Goal: Feedback & Contribution: Submit feedback/report problem

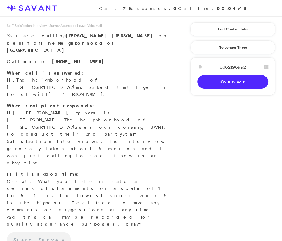
click at [253, 80] on link "Connect" at bounding box center [232, 81] width 71 height 13
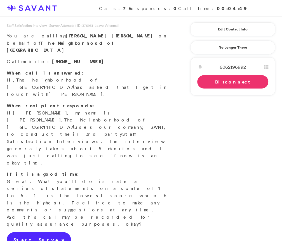
click at [34, 232] on link "Start Survey" at bounding box center [39, 240] width 64 height 16
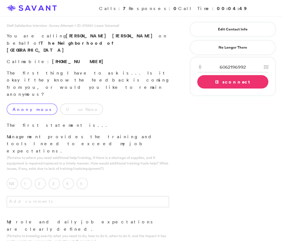
click at [28, 104] on label "Anonymous" at bounding box center [32, 109] width 51 height 11
click at [84, 178] on label "5" at bounding box center [82, 183] width 11 height 11
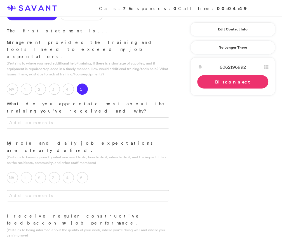
scroll to position [99, 0]
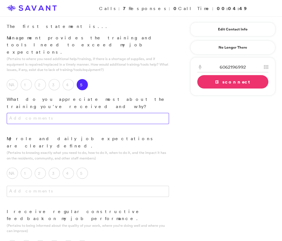
click at [116, 113] on textarea at bounding box center [88, 118] width 162 height 11
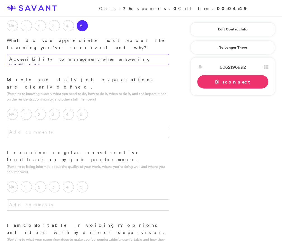
scroll to position [163, 0]
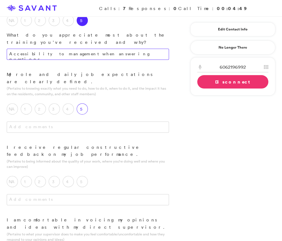
type textarea "Accessibility to management when answering questions."
click at [83, 103] on label "5" at bounding box center [82, 108] width 11 height 11
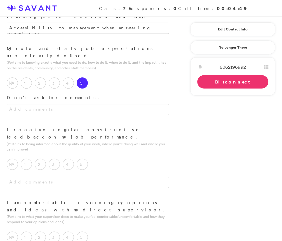
scroll to position [195, 0]
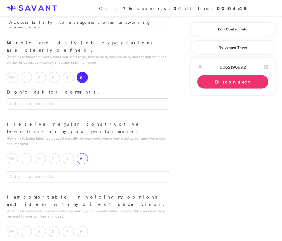
click at [83, 153] on label "5" at bounding box center [82, 158] width 11 height 11
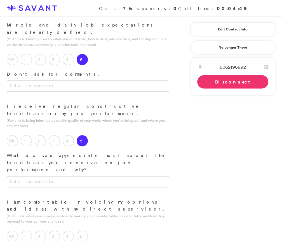
scroll to position [214, 0]
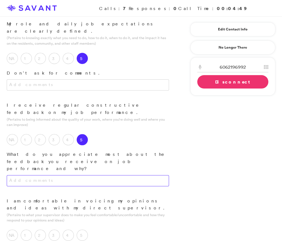
click at [91, 175] on textarea at bounding box center [88, 180] width 162 height 11
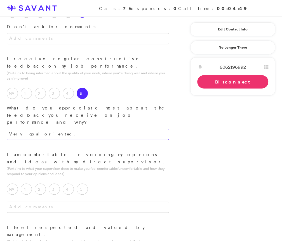
scroll to position [268, 0]
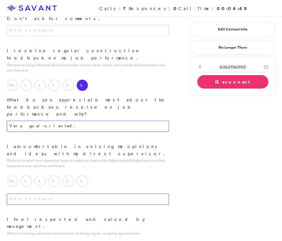
type textarea "Very goal-oriented."
click at [80, 194] on textarea at bounding box center [88, 199] width 162 height 11
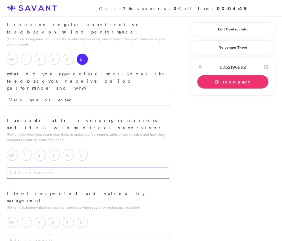
scroll to position [297, 0]
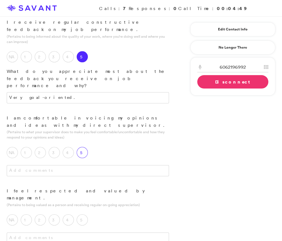
click at [83, 147] on label "5" at bounding box center [82, 152] width 11 height 11
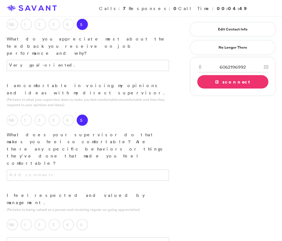
scroll to position [350, 0]
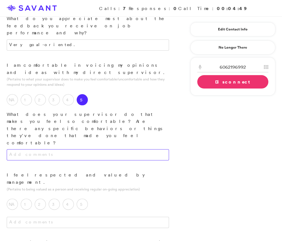
click at [108, 149] on textarea at bounding box center [88, 154] width 162 height 11
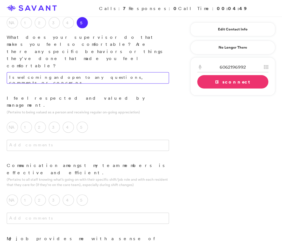
scroll to position [421, 0]
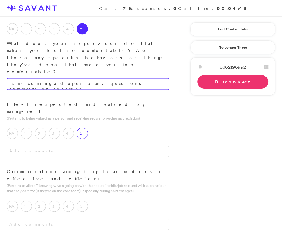
type textarea "Is welcoming and open to any questions, comments, or concerns."
click at [86, 128] on label "5" at bounding box center [82, 133] width 11 height 11
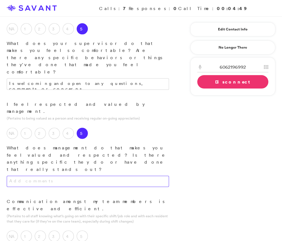
click at [92, 176] on textarea at bounding box center [88, 181] width 162 height 11
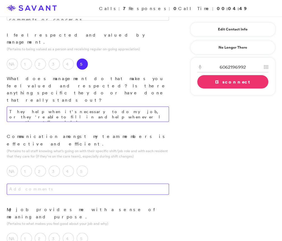
scroll to position [490, 0]
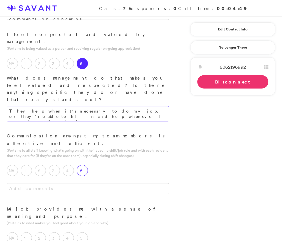
type textarea "They help when it's necessary to do my job, or they're able to fill in and help…"
click at [82, 165] on label "5" at bounding box center [82, 170] width 11 height 11
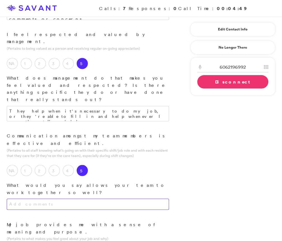
click at [95, 199] on textarea at bounding box center [88, 204] width 162 height 11
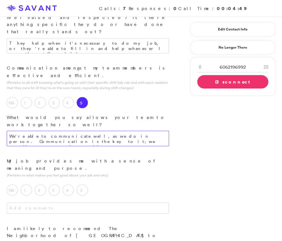
scroll to position [571, 0]
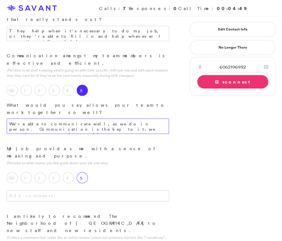
type textarea "We're able to communicate well, as we do in person. Communication is the key to…"
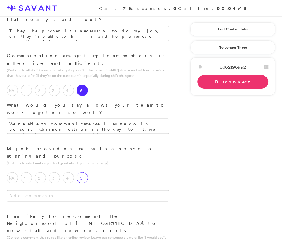
click at [81, 172] on label "5" at bounding box center [82, 177] width 11 height 11
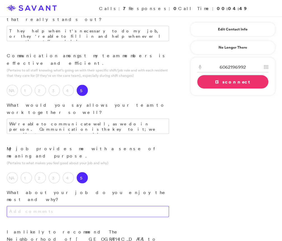
click at [98, 206] on textarea at bounding box center [88, 211] width 162 height 11
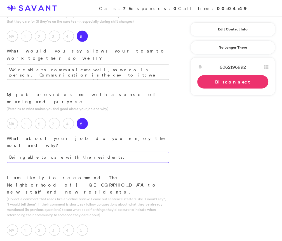
scroll to position [632, 0]
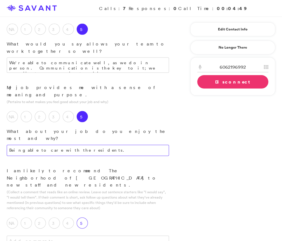
type textarea "Being able to care with the residents."
click at [81, 217] on label "5" at bounding box center [82, 222] width 11 height 11
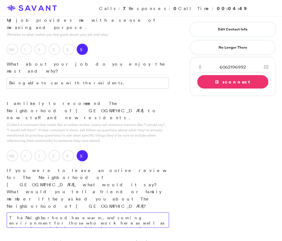
scroll to position [701, 0]
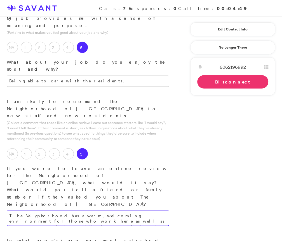
type textarea "The Neighborhood has a warm, welcoming environment for those who work here as w…"
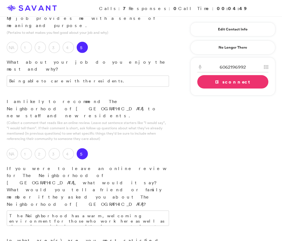
type textarea "I like my work environment. I like being able to have open communication whenev…"
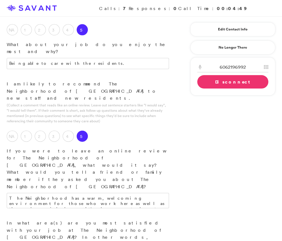
scroll to position [723, 0]
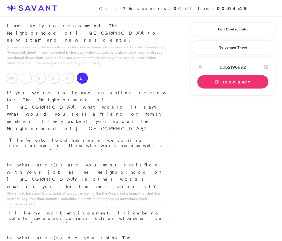
click at [210, 82] on link "Disconnect" at bounding box center [232, 81] width 71 height 13
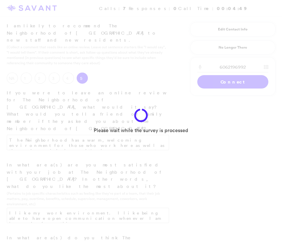
scroll to position [769, 0]
